Goal: Entertainment & Leisure: Consume media (video, audio)

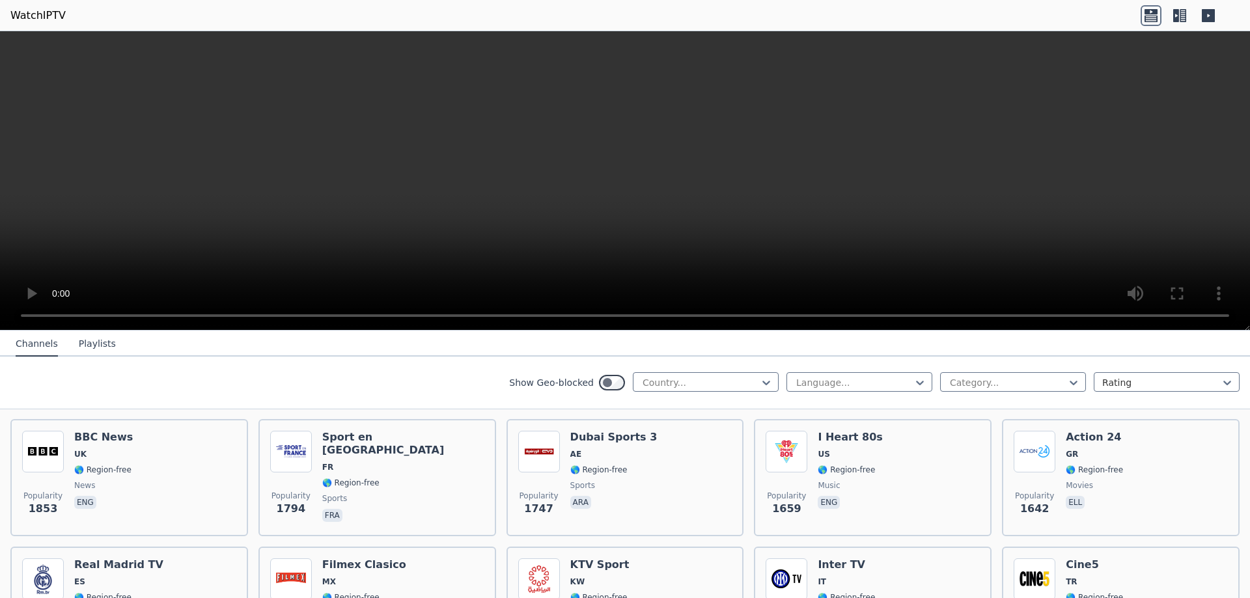
scroll to position [912, 0]
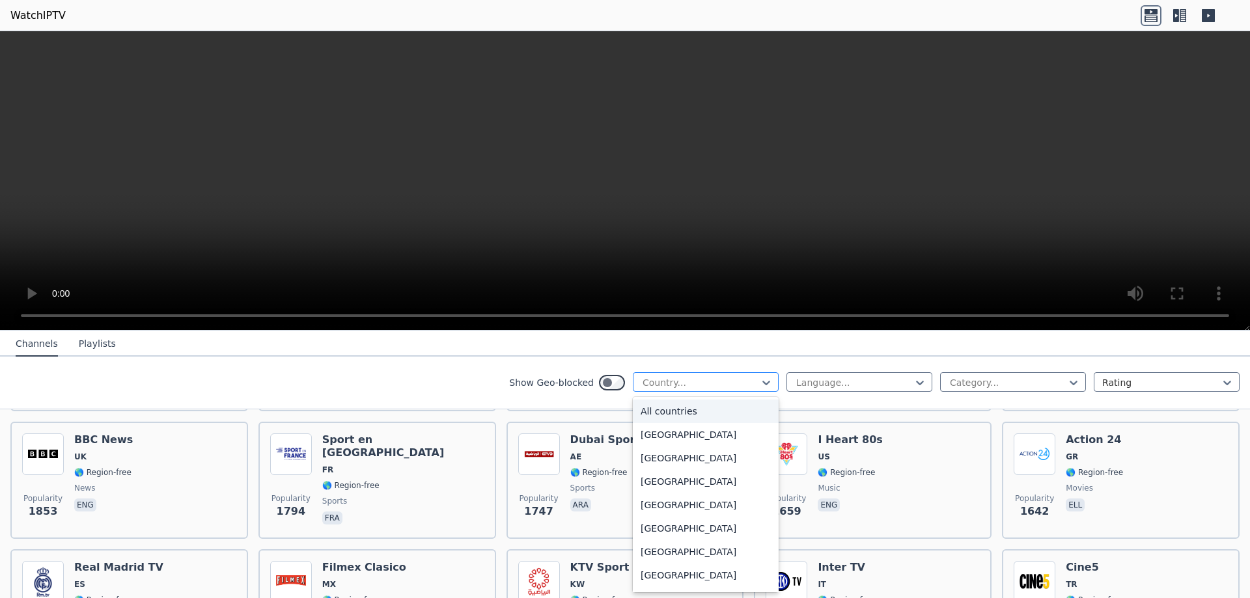
click at [695, 387] on div at bounding box center [700, 382] width 119 height 13
click at [649, 530] on div "[GEOGRAPHIC_DATA]" at bounding box center [706, 525] width 146 height 23
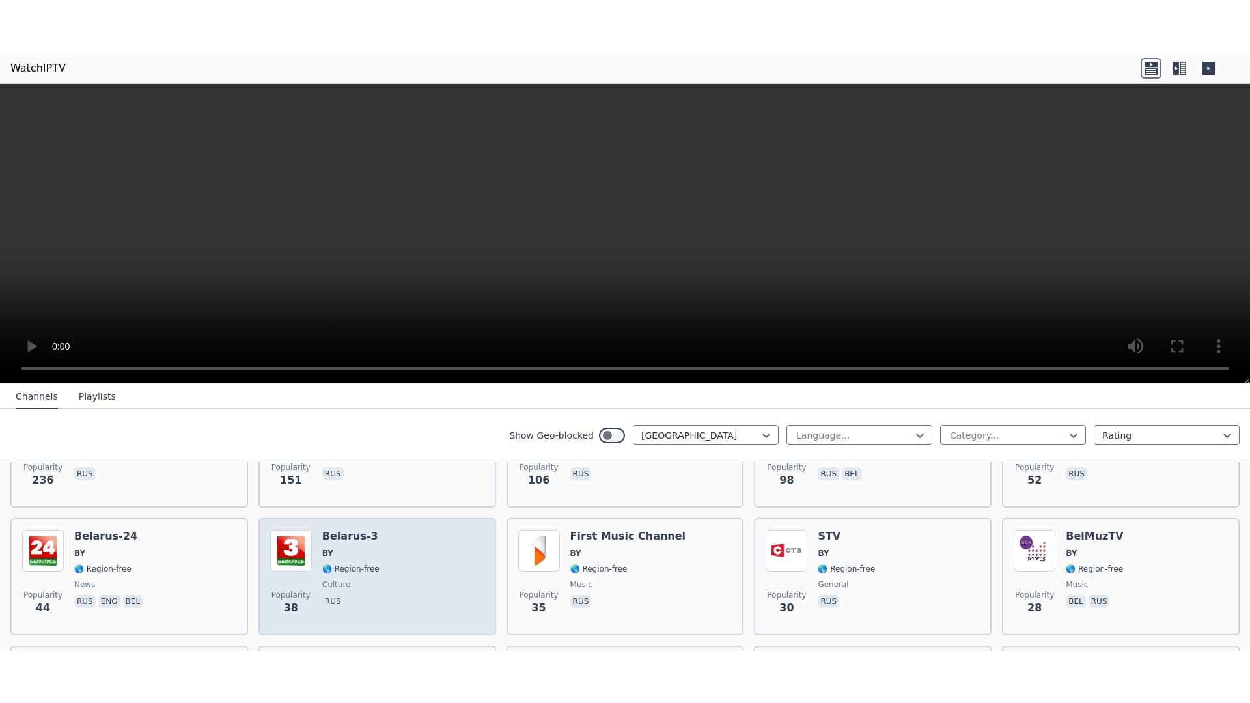
scroll to position [260, 0]
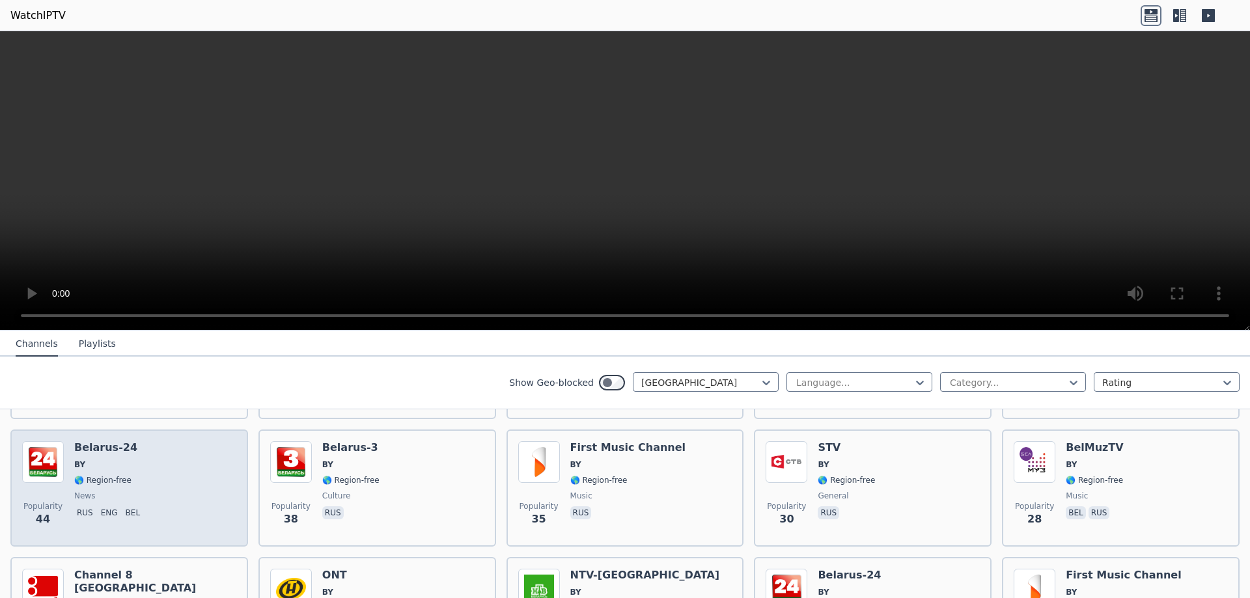
click at [134, 479] on div "[GEOGRAPHIC_DATA]-24 BY 🌎 Region-free news rus eng bel" at bounding box center [109, 488] width 71 height 94
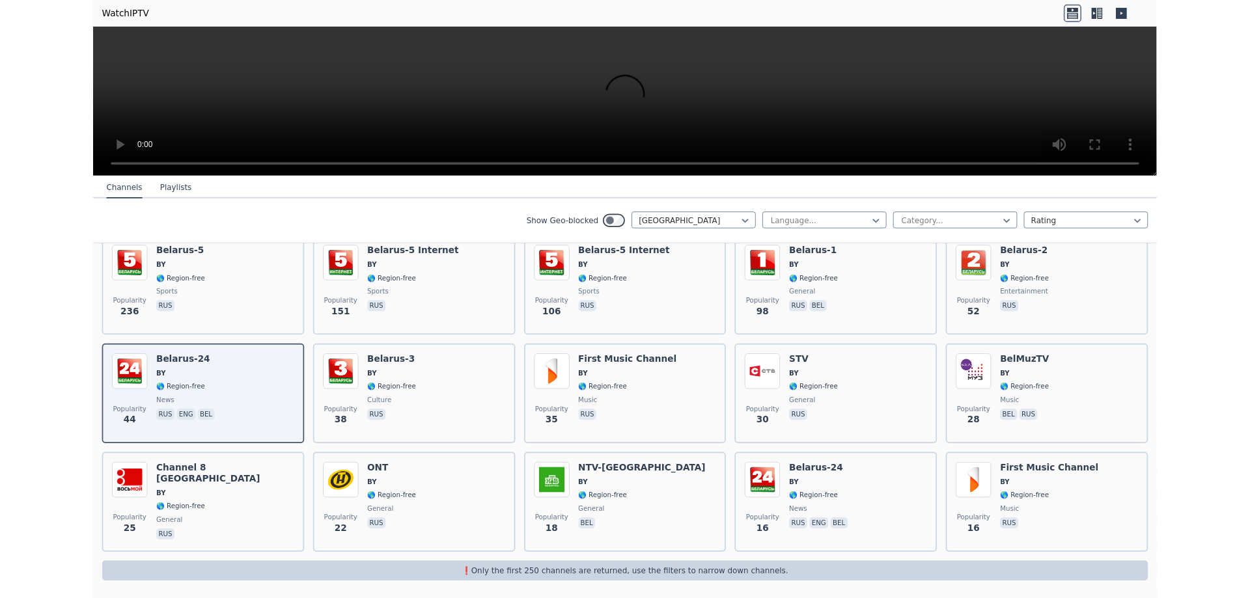
scroll to position [152, 0]
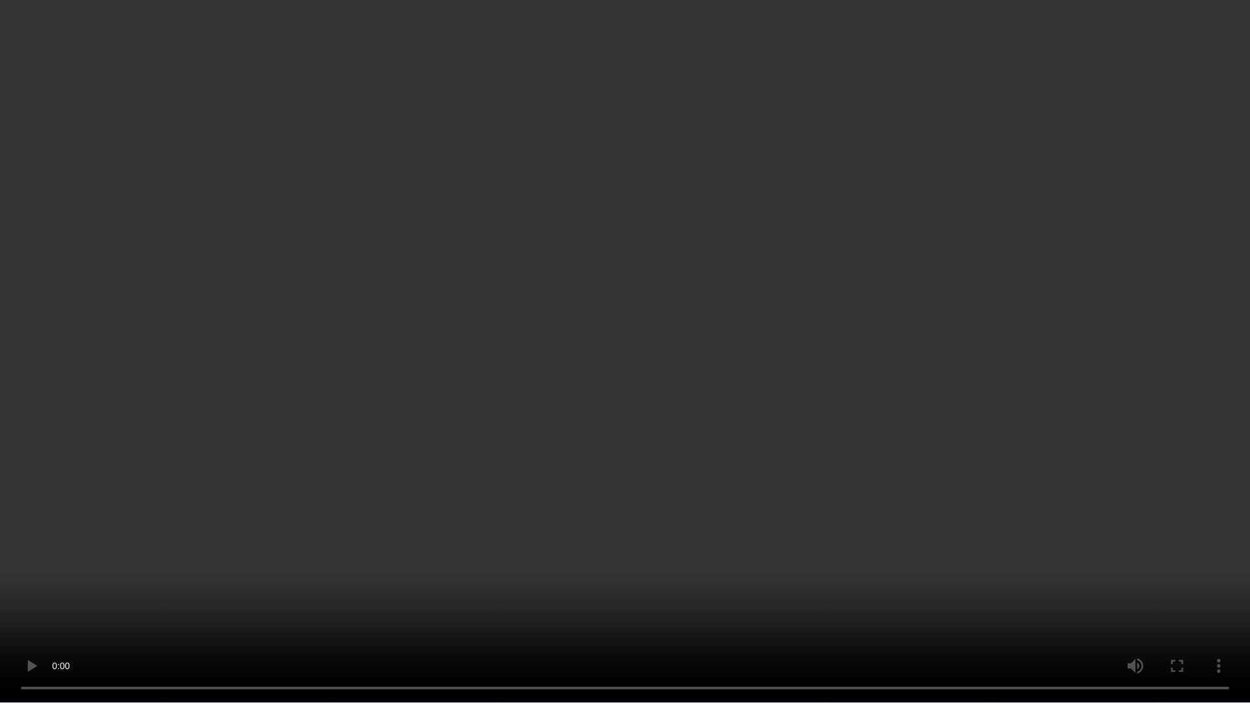
click at [1090, 423] on video at bounding box center [625, 351] width 1250 height 703
click at [741, 199] on video at bounding box center [625, 351] width 1250 height 703
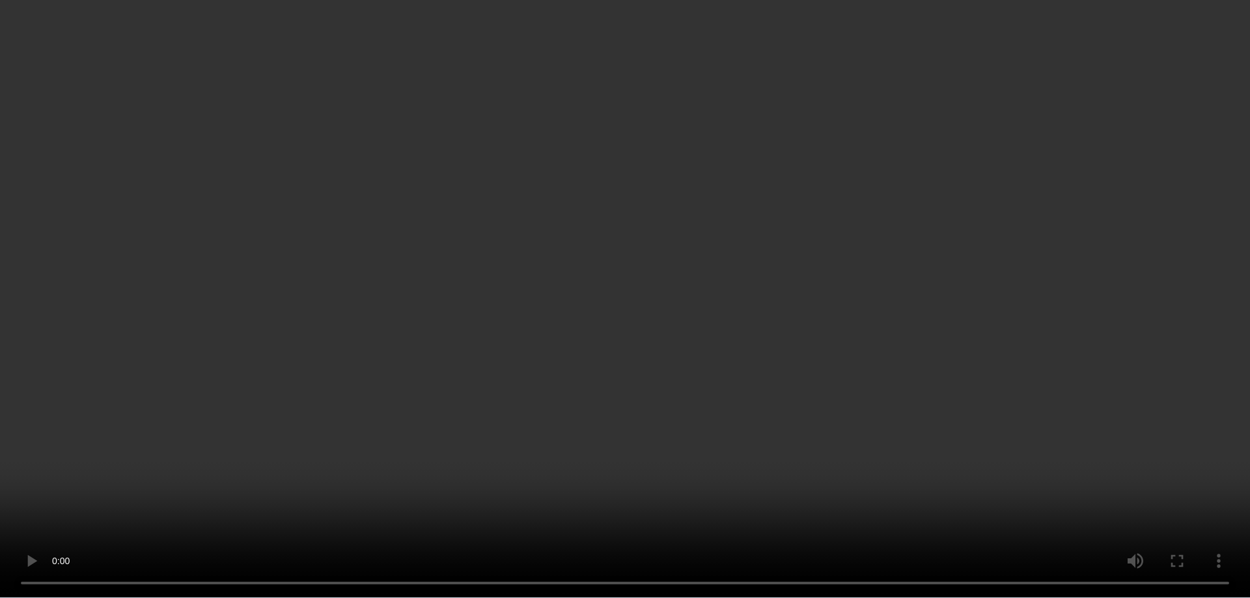
scroll to position [0, 0]
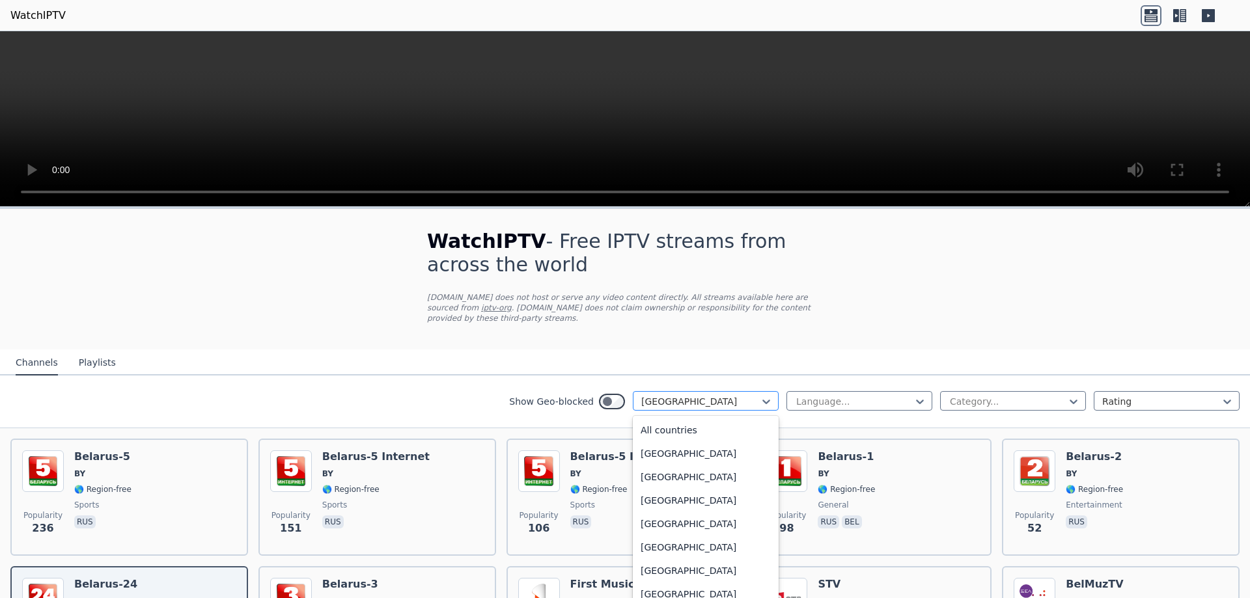
click at [674, 398] on div "[GEOGRAPHIC_DATA]" at bounding box center [706, 401] width 146 height 20
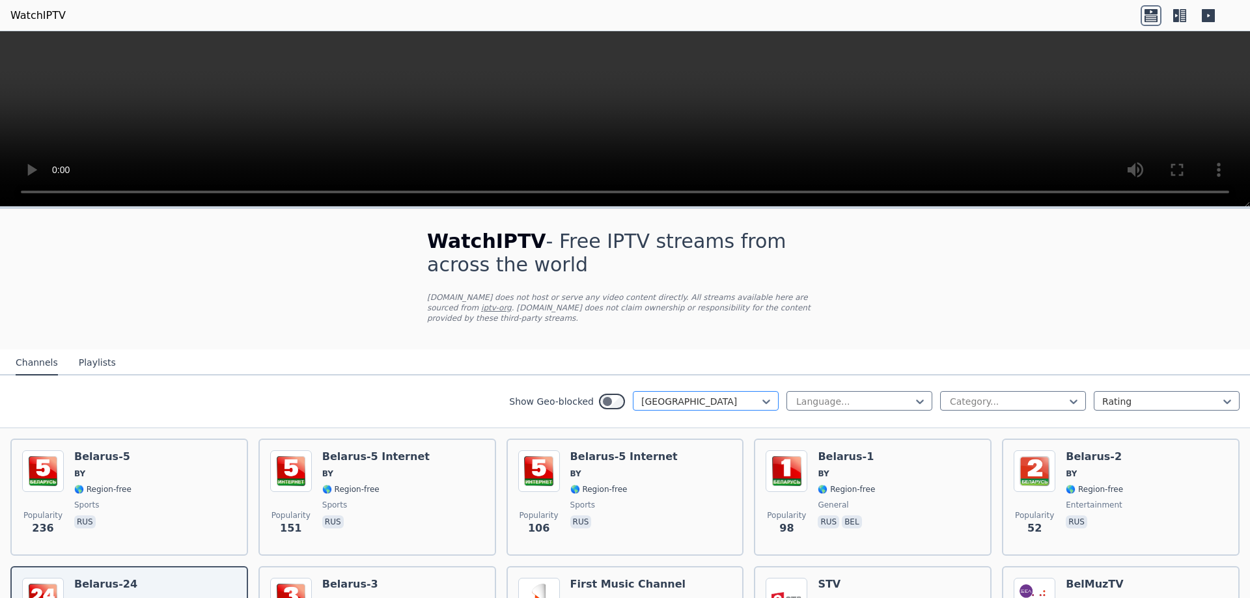
click at [674, 398] on div "[GEOGRAPHIC_DATA]" at bounding box center [706, 401] width 146 height 20
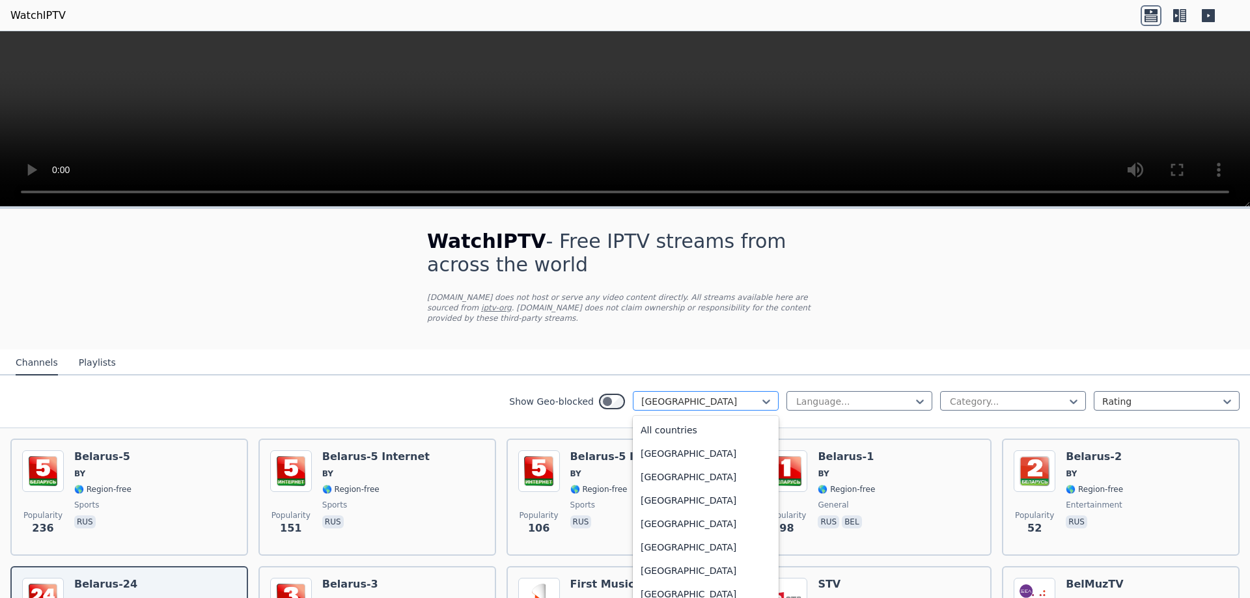
click at [674, 398] on div "[GEOGRAPHIC_DATA]" at bounding box center [706, 401] width 146 height 20
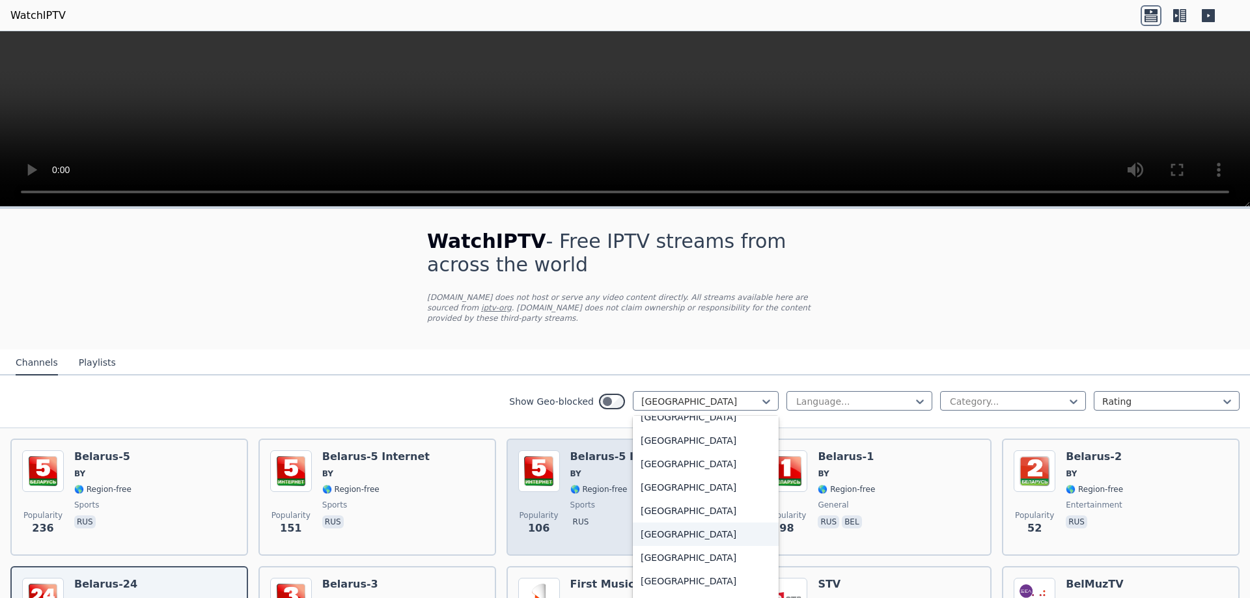
click at [661, 529] on div "[GEOGRAPHIC_DATA]" at bounding box center [706, 534] width 146 height 23
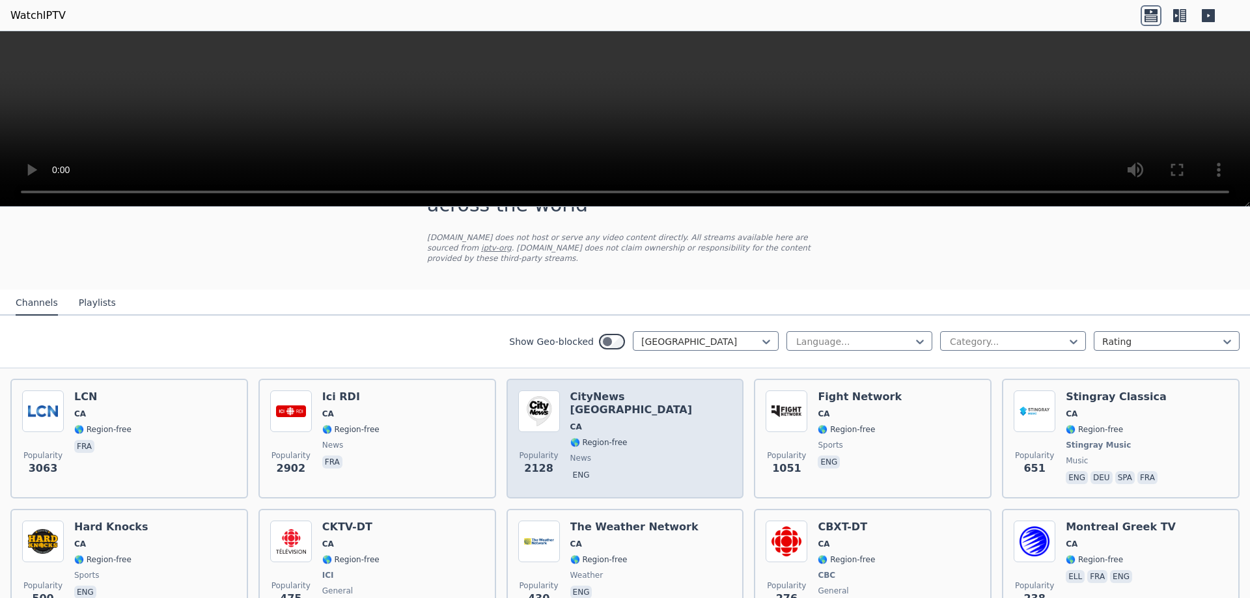
scroll to position [65, 0]
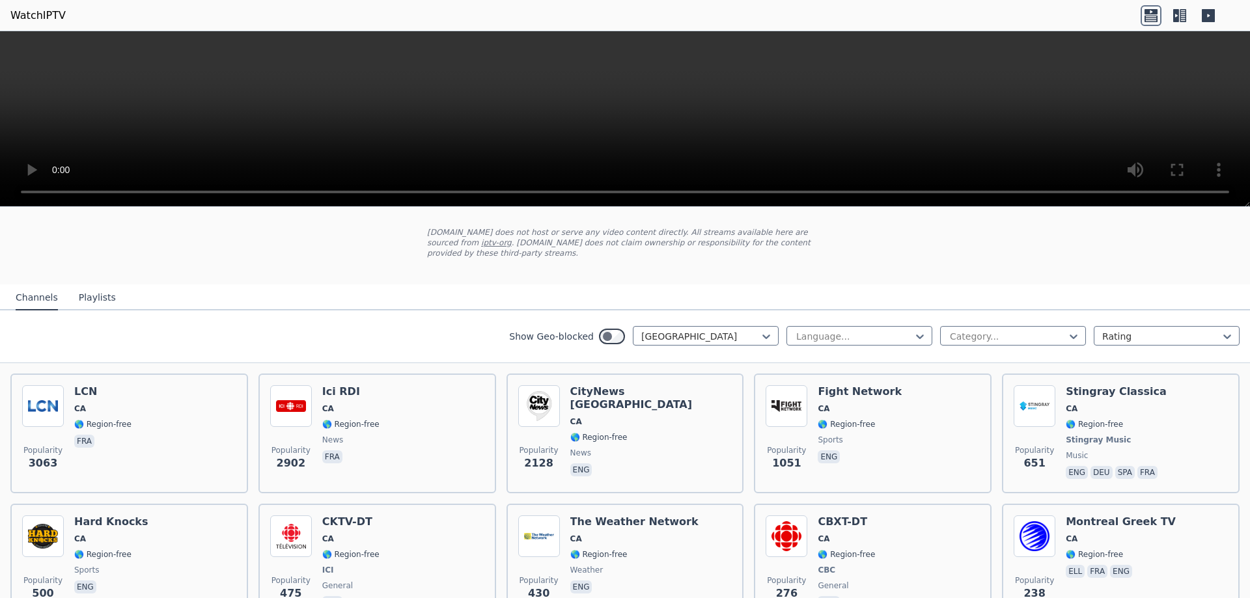
click at [602, 328] on div "Show Geo-blocked" at bounding box center [567, 336] width 116 height 21
click at [616, 326] on div "Show Geo-blocked [GEOGRAPHIC_DATA]" at bounding box center [644, 336] width 270 height 21
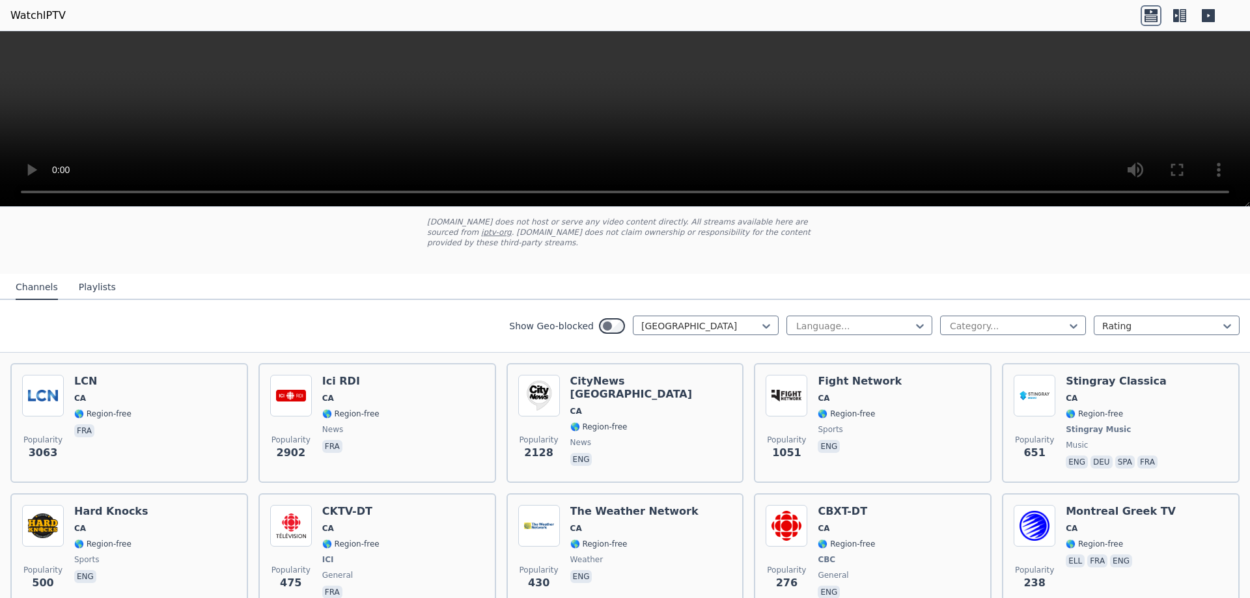
scroll to position [0, 0]
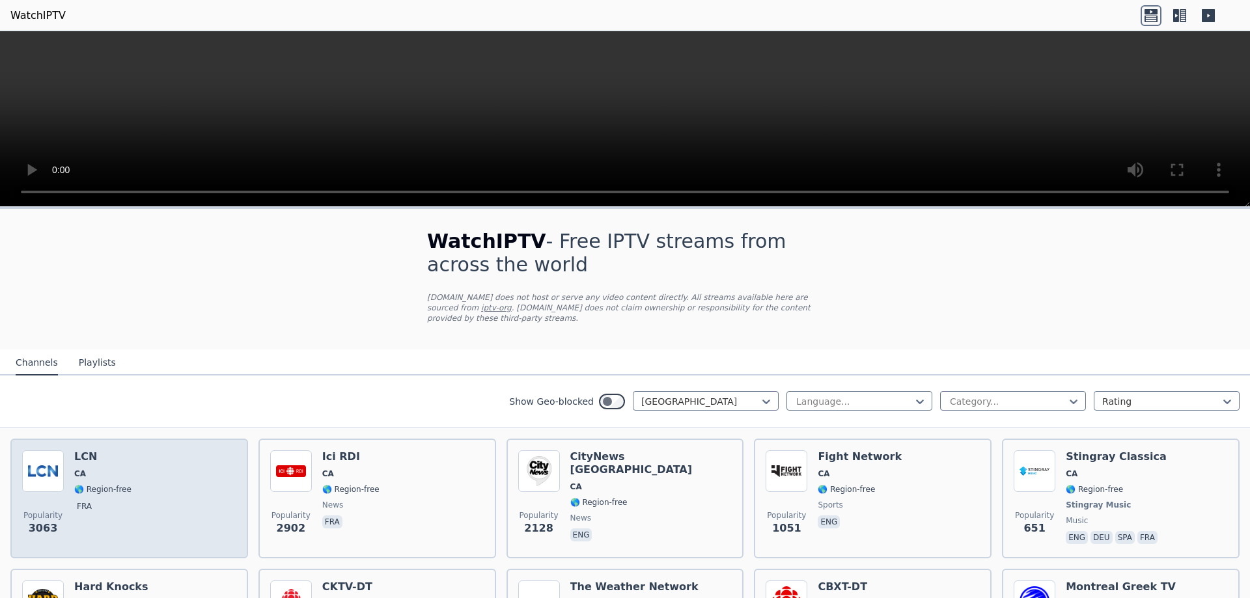
click at [133, 477] on div "Popularity 3063 LCN CA 🌎 Region-free fra" at bounding box center [129, 499] width 214 height 96
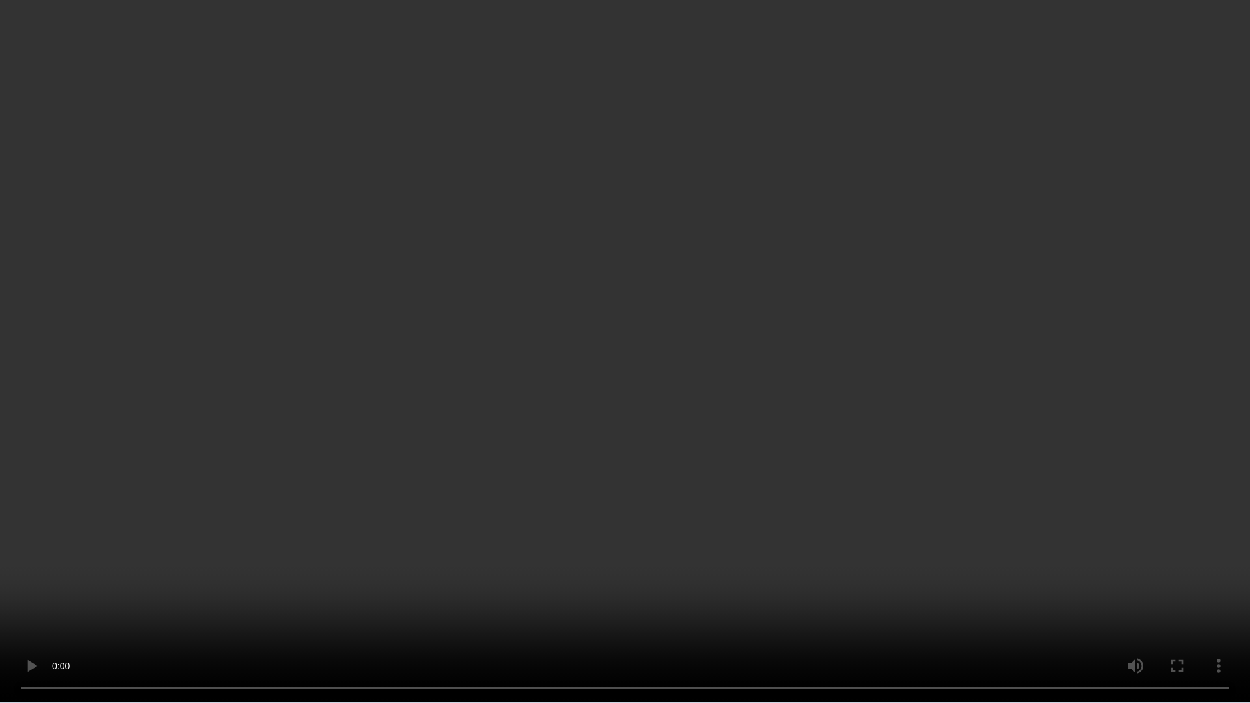
click at [511, 317] on video at bounding box center [625, 351] width 1250 height 703
click at [506, 298] on video at bounding box center [625, 351] width 1250 height 703
click at [425, 335] on video at bounding box center [625, 351] width 1250 height 703
